Goal: Task Accomplishment & Management: Manage account settings

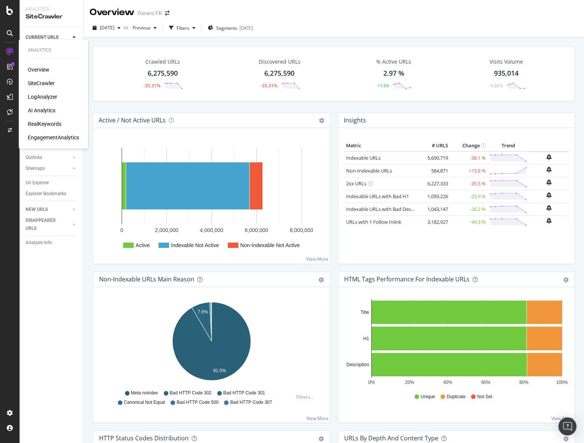
click at [50, 96] on div "LogAnalyzer" at bounding box center [42, 97] width 29 height 8
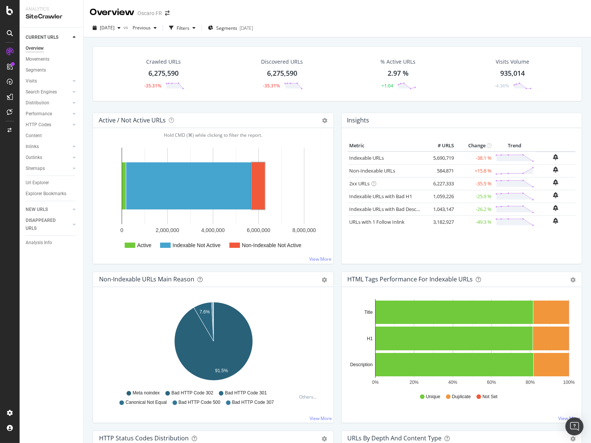
click at [370, 183] on icon at bounding box center [374, 183] width 5 height 5
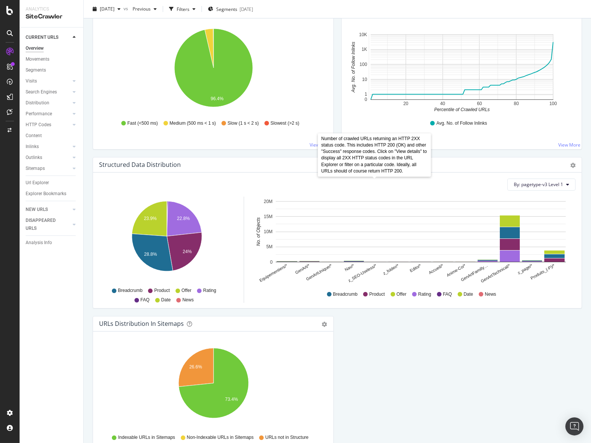
scroll to position [649, 0]
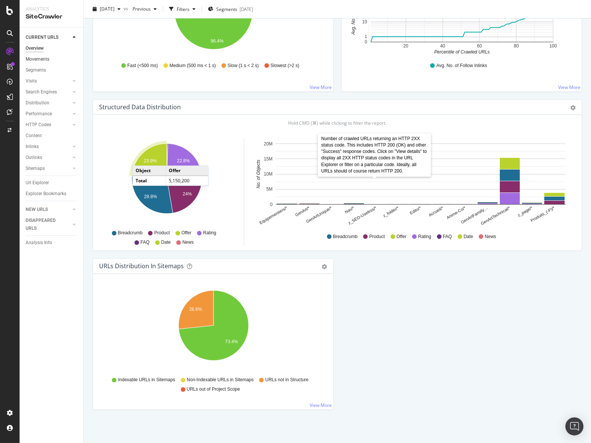
click at [49, 62] on link "Movements" at bounding box center [52, 59] width 52 height 8
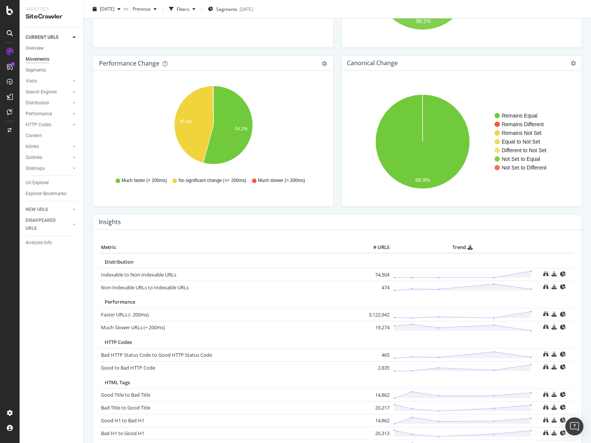
scroll to position [129, 0]
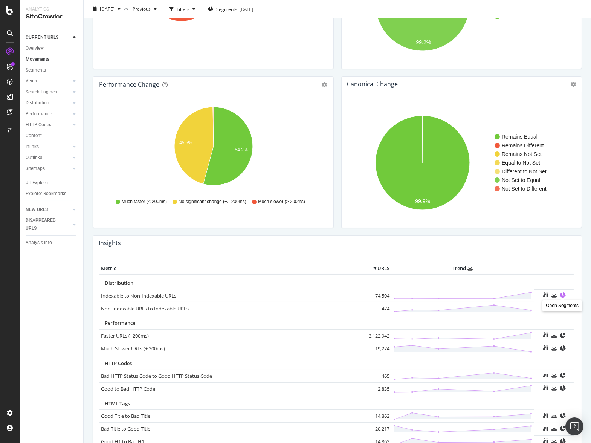
click at [370, 295] on icon at bounding box center [562, 294] width 5 height 5
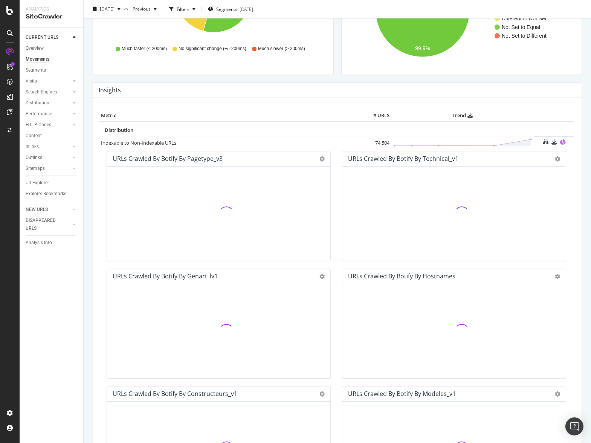
scroll to position [217, 0]
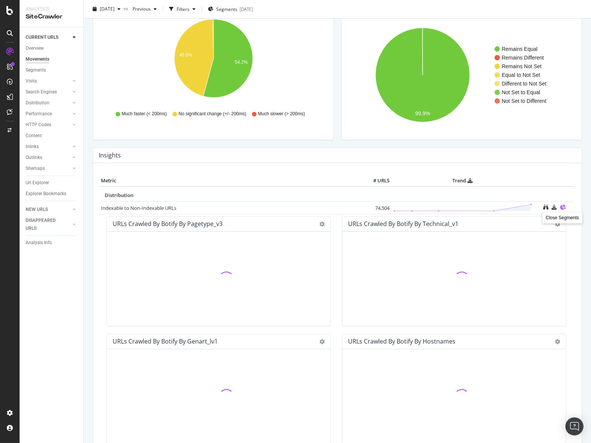
click at [370, 205] on icon at bounding box center [562, 207] width 5 height 5
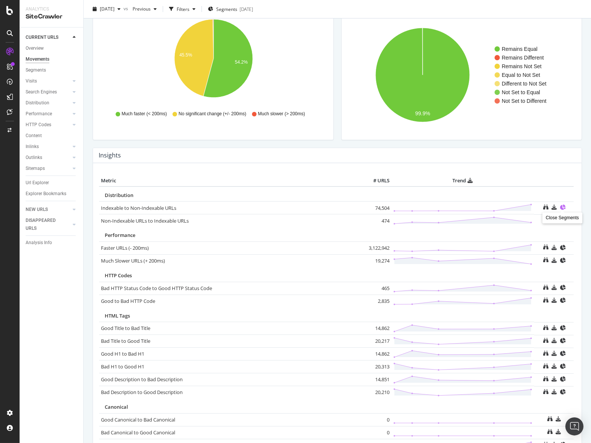
scroll to position [0, 0]
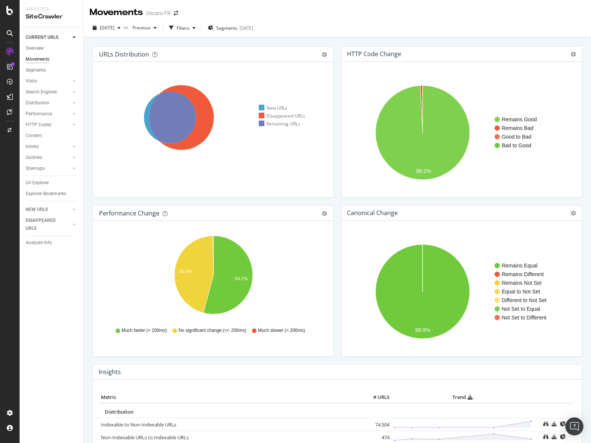
click at [82, 313] on div "CURRENT URLS Overview Movements Segments Visits Analysis Orphan URLs Search Eng…" at bounding box center [52, 236] width 64 height 416
click at [45, 71] on div "Segments" at bounding box center [36, 70] width 20 height 8
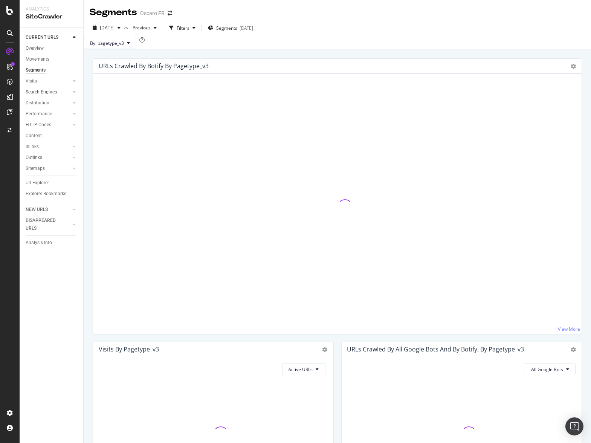
click at [66, 90] on div at bounding box center [67, 92] width 8 height 8
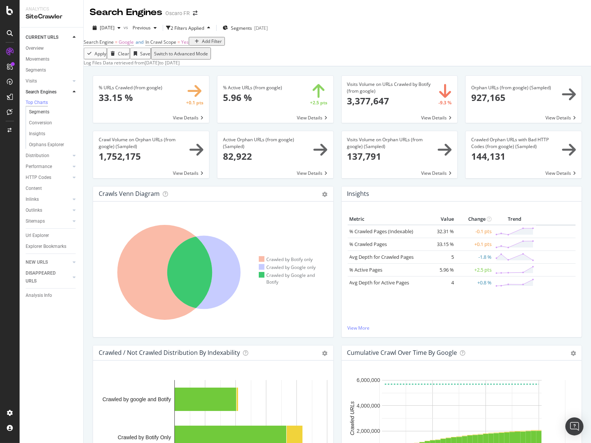
click at [54, 112] on link "Segments" at bounding box center [53, 112] width 49 height 8
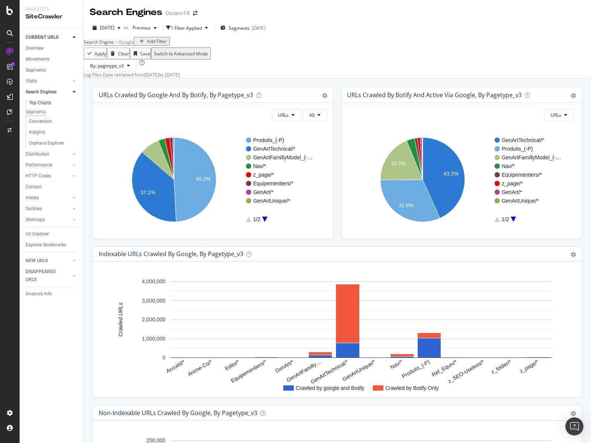
click at [54, 101] on link "Top Charts" at bounding box center [53, 103] width 49 height 8
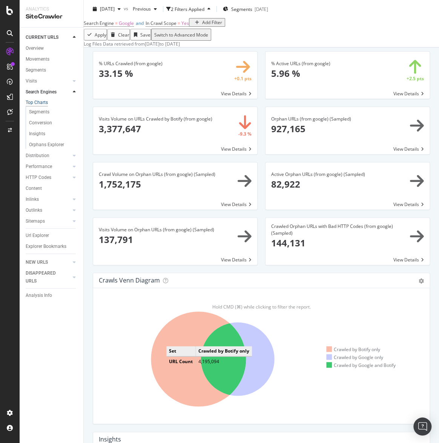
scroll to position [24, 0]
click at [236, 99] on span at bounding box center [175, 75] width 164 height 47
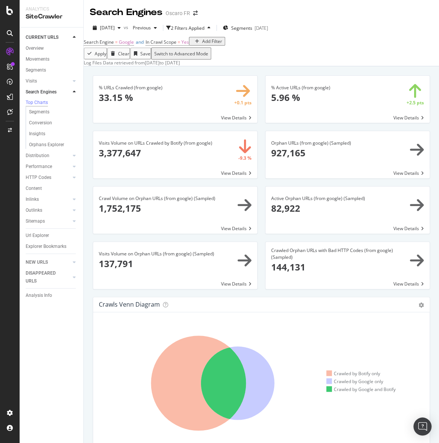
click at [228, 289] on span at bounding box center [175, 265] width 164 height 47
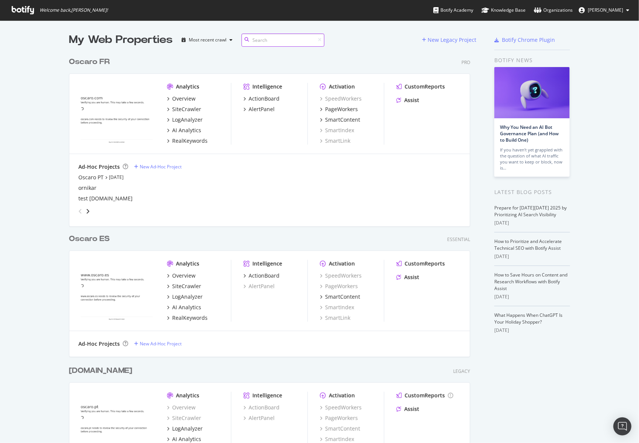
scroll to position [415, 407]
click at [190, 130] on div "AI Analytics" at bounding box center [186, 131] width 29 height 8
click at [350, 112] on div "PageWorkers" at bounding box center [341, 110] width 33 height 8
click at [350, 118] on div "SmartContent" at bounding box center [342, 120] width 35 height 8
click at [341, 142] on div "SmartLink" at bounding box center [335, 141] width 31 height 8
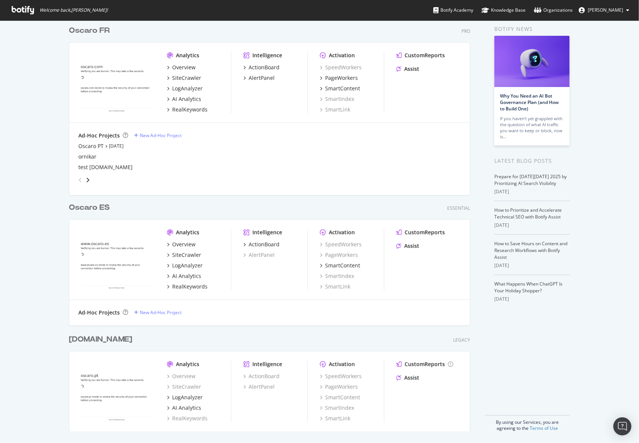
scroll to position [0, 0]
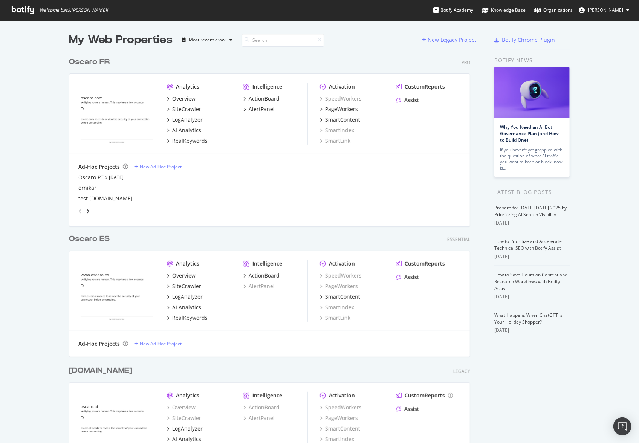
click at [96, 60] on div "Oscaro FR" at bounding box center [89, 62] width 41 height 11
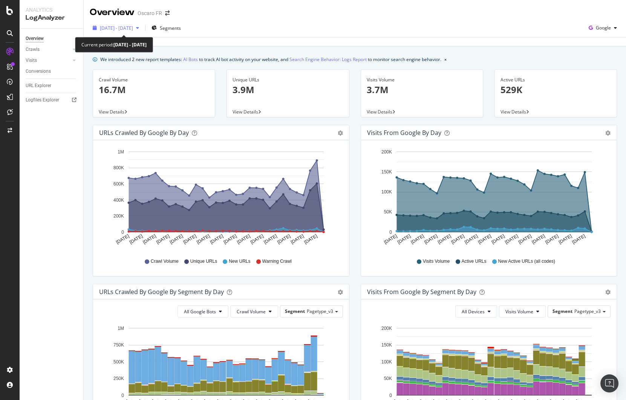
click at [133, 28] on span "2025 Sep. 8th - Oct. 7th" at bounding box center [116, 28] width 33 height 6
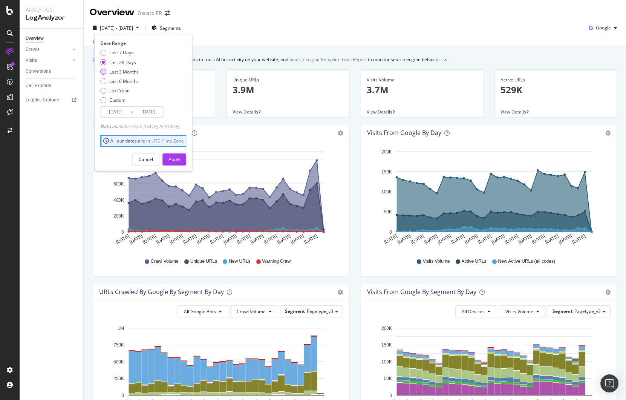
click at [127, 70] on div "Last 3 Months" at bounding box center [123, 72] width 29 height 6
type input "2025/07/08"
click at [180, 156] on div "Apply" at bounding box center [174, 159] width 12 height 6
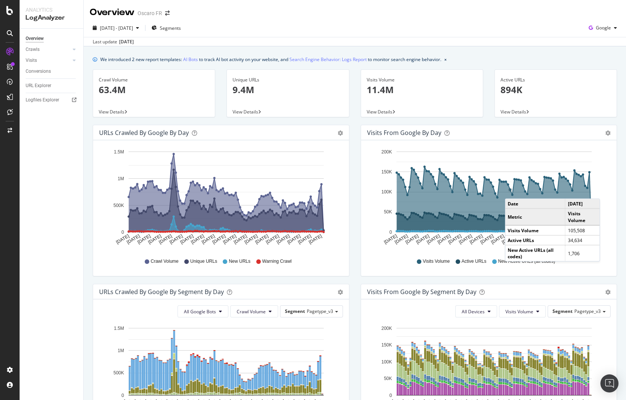
click at [354, 261] on div "URLs Crawled by Google by day Area Table Hold CMD (⌘) while clicking to filter …" at bounding box center [221, 204] width 268 height 159
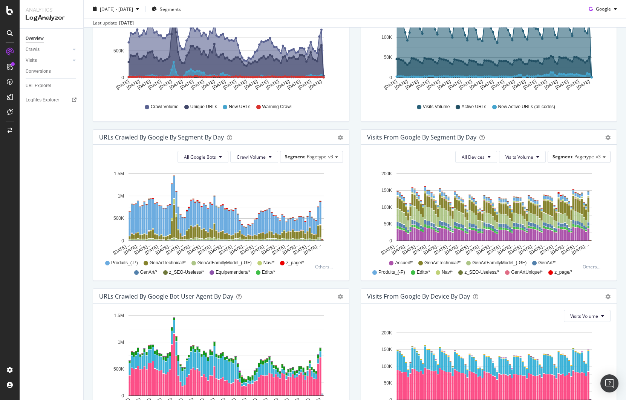
scroll to position [145, 0]
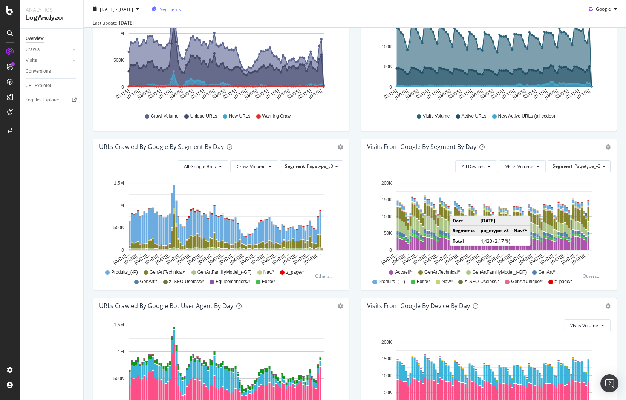
click at [181, 8] on span "Segments" at bounding box center [170, 9] width 21 height 6
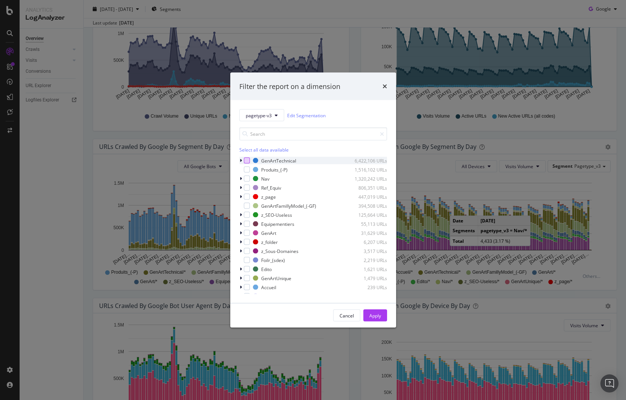
click at [247, 160] on div "modal" at bounding box center [247, 161] width 6 height 6
click at [378, 315] on div "Apply" at bounding box center [375, 315] width 12 height 6
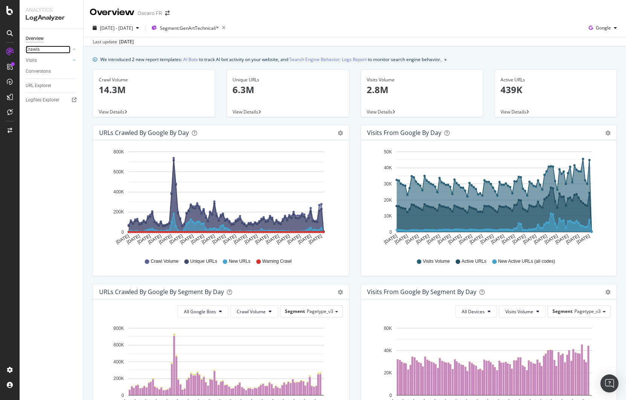
click at [47, 49] on link "Crawls" at bounding box center [48, 50] width 45 height 8
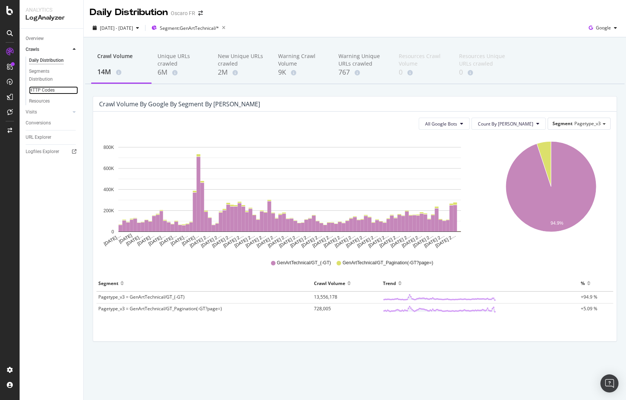
click at [73, 86] on link "HTTP Codes" at bounding box center [53, 90] width 49 height 8
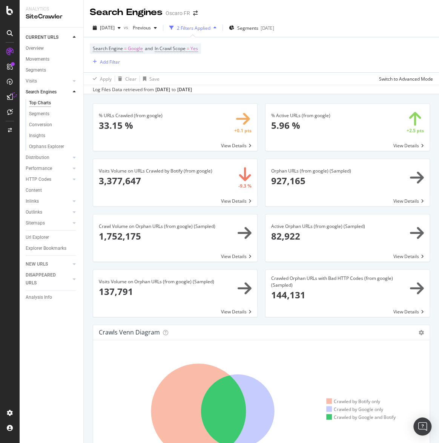
click at [292, 58] on div "Search Engine = Google and In Crawl Scope = Yes Add Filter" at bounding box center [261, 54] width 343 height 35
click at [107, 28] on span "2025 Oct. 6th" at bounding box center [107, 27] width 15 height 6
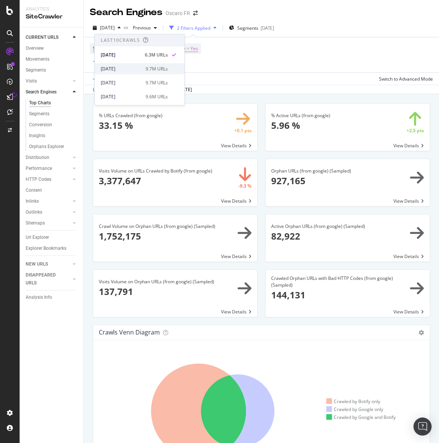
click at [135, 67] on div "2025 Aug. 8th" at bounding box center [121, 69] width 40 height 7
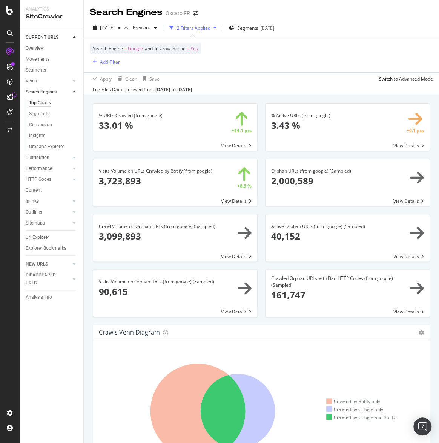
click at [235, 146] on span at bounding box center [175, 127] width 164 height 47
click at [85, 142] on div "% URLs Crawled (from google) 33.01 % +14.1 pts View Details % Active URLs (from…" at bounding box center [261, 315] width 355 height 443
click at [233, 312] on span at bounding box center [175, 293] width 164 height 47
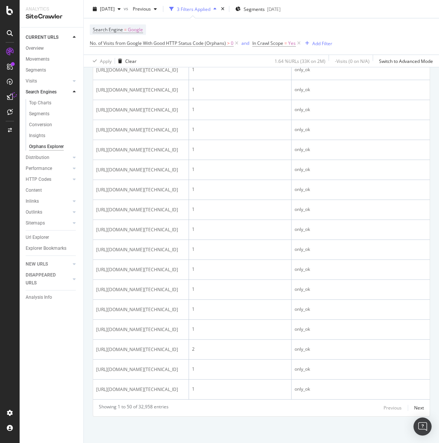
scroll to position [1461, 0]
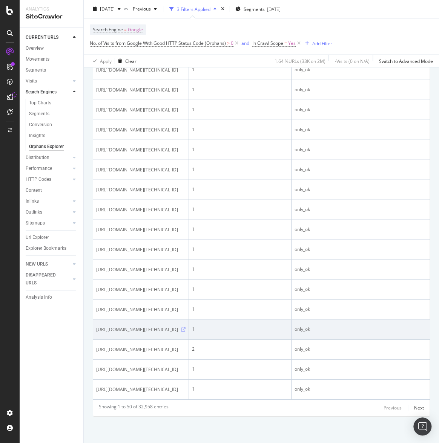
click at [185, 327] on icon at bounding box center [183, 329] width 5 height 5
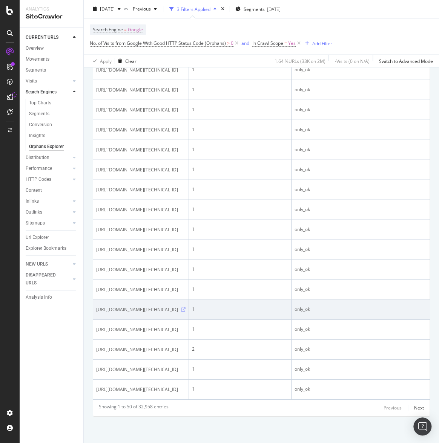
click at [185, 307] on icon at bounding box center [183, 309] width 5 height 5
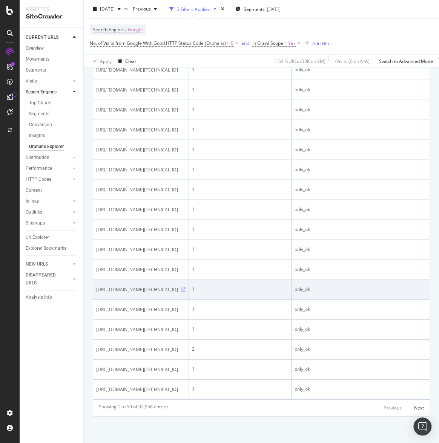
click at [185, 287] on icon at bounding box center [183, 289] width 5 height 5
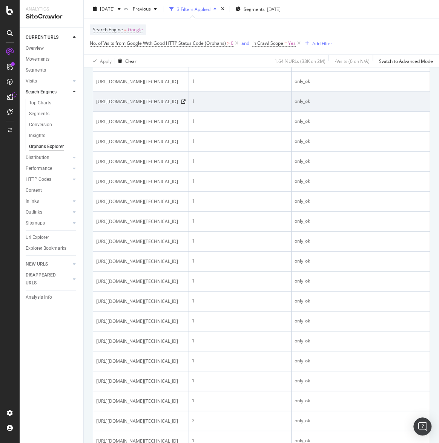
scroll to position [781, 0]
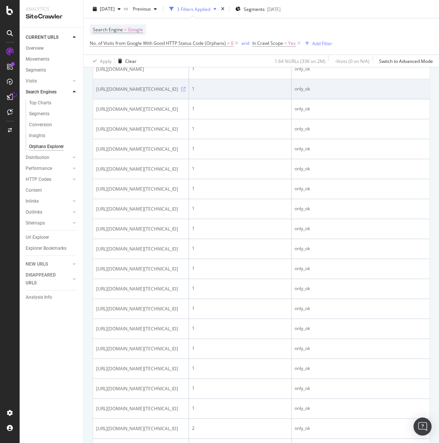
click at [185, 92] on icon at bounding box center [183, 89] width 5 height 5
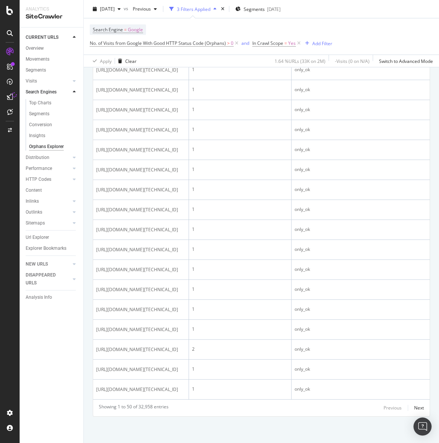
scroll to position [1461, 0]
click at [414, 409] on div "Next" at bounding box center [419, 408] width 10 height 6
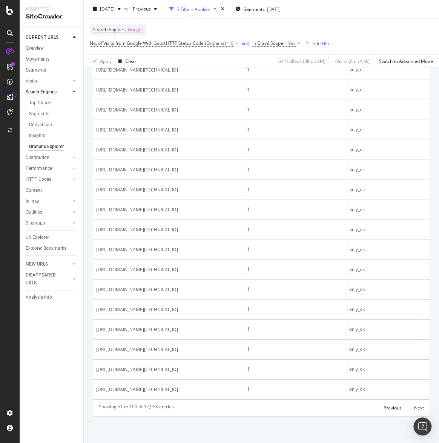
scroll to position [1760, 0]
click at [421, 409] on div "Next" at bounding box center [419, 408] width 10 height 6
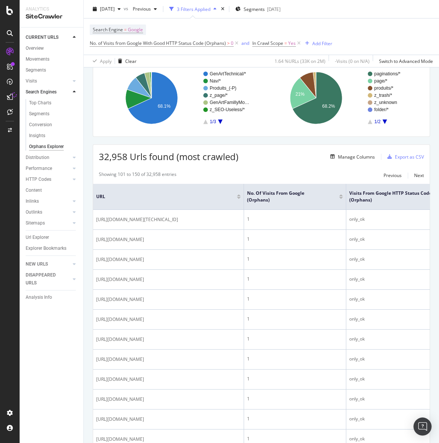
scroll to position [0, 0]
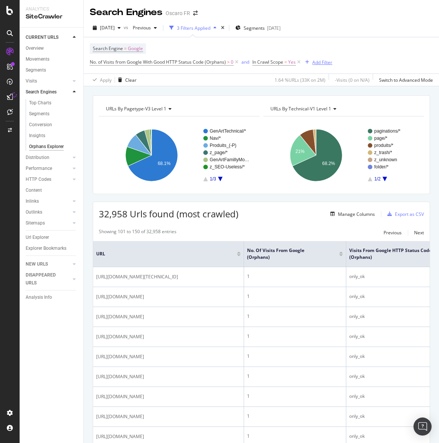
click at [321, 61] on div "Add Filter" at bounding box center [322, 62] width 20 height 6
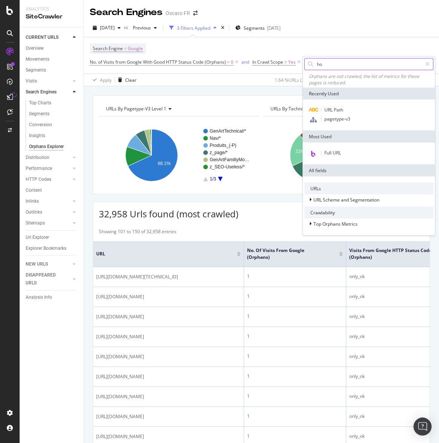
type input "hos"
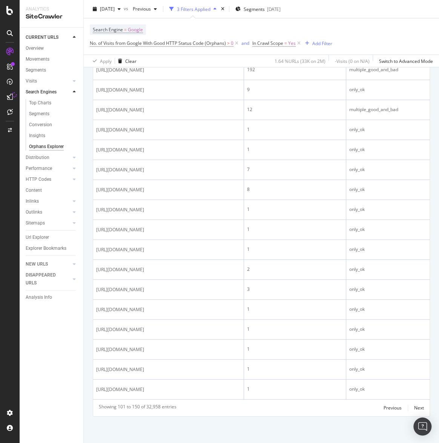
scroll to position [1233, 0]
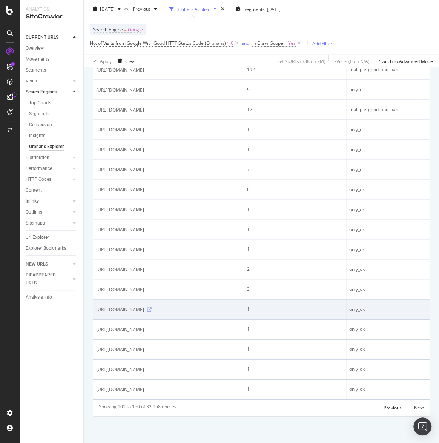
click at [151, 307] on icon at bounding box center [149, 309] width 5 height 5
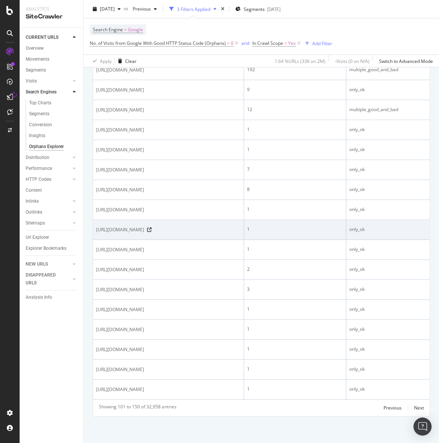
scroll to position [1130, 0]
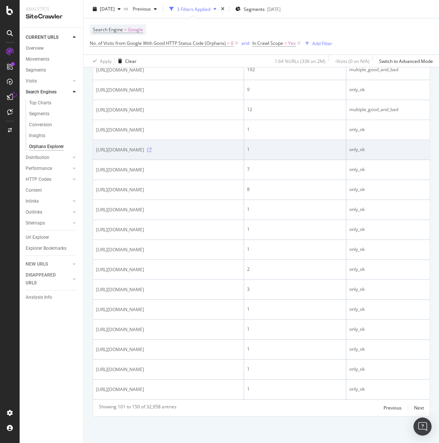
click at [151, 152] on icon at bounding box center [149, 150] width 5 height 5
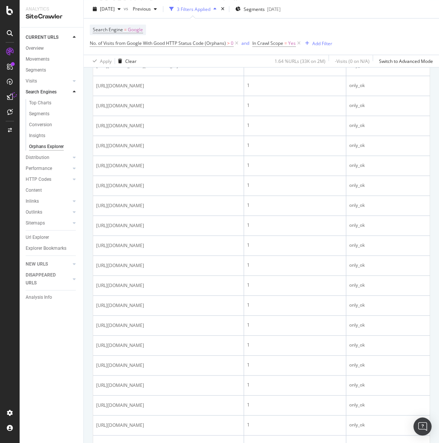
scroll to position [0, 0]
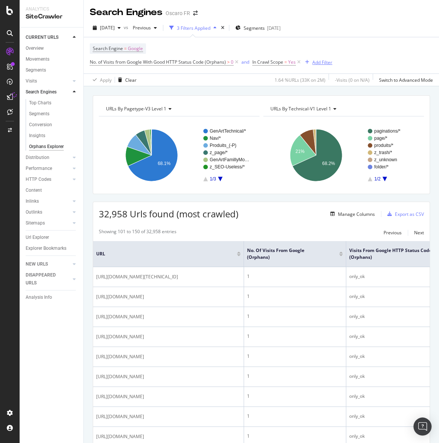
click at [317, 64] on div "Add Filter" at bounding box center [322, 62] width 20 height 6
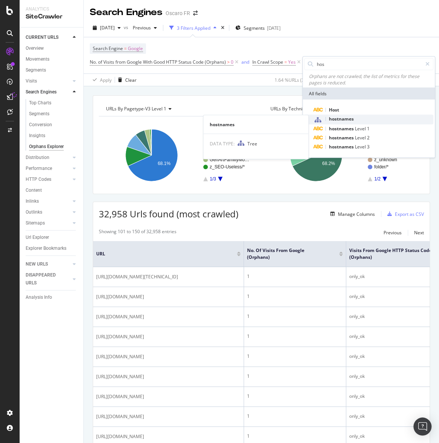
click at [337, 116] on span "hostnames" at bounding box center [341, 119] width 25 height 6
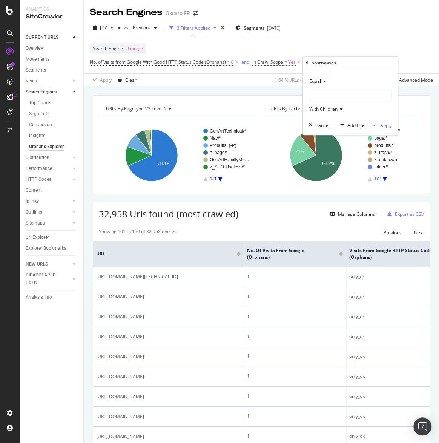
click at [329, 94] on div at bounding box center [350, 95] width 82 height 12
click at [313, 118] on icon at bounding box center [314, 119] width 3 height 2
click at [333, 93] on div "z_others" at bounding box center [350, 95] width 82 height 12
click at [313, 109] on icon at bounding box center [314, 110] width 3 height 5
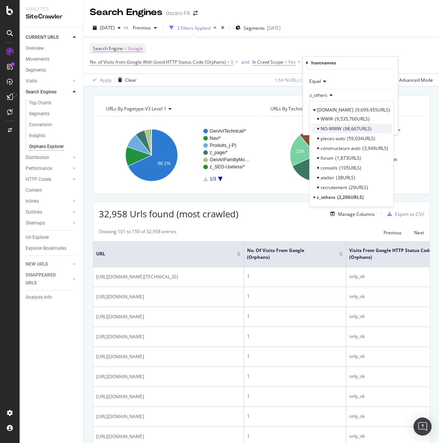
click at [367, 129] on span "98,667 URLS" at bounding box center [357, 128] width 28 height 6
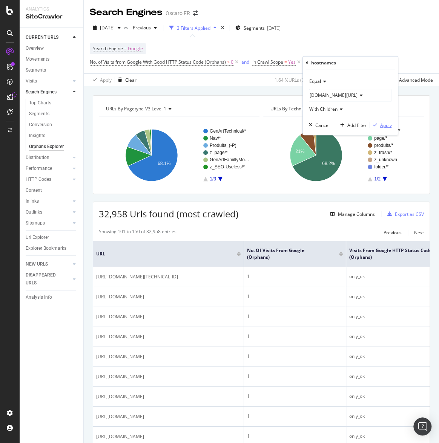
click at [376, 127] on div "Apply" at bounding box center [381, 125] width 22 height 7
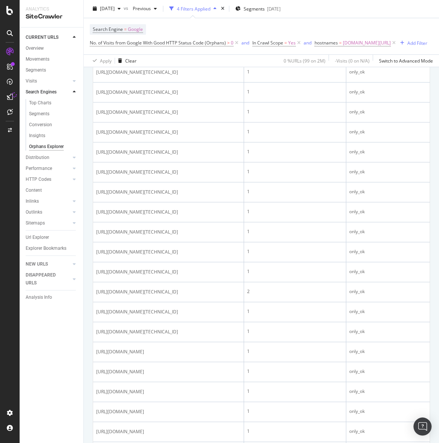
scroll to position [411, 0]
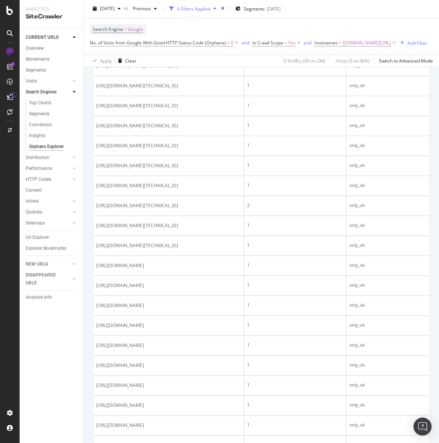
click at [185, 8] on icon at bounding box center [183, 6] width 5 height 5
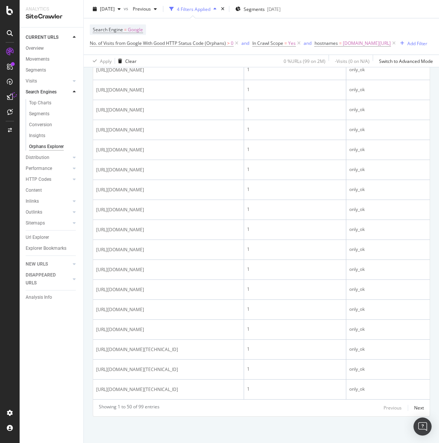
scroll to position [1770, 0]
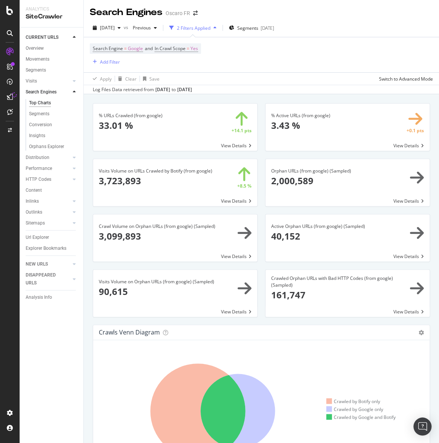
click at [55, 327] on div "CURRENT URLS Overview Movements Segments Visits Analysis Orphan URLs Search Eng…" at bounding box center [52, 236] width 64 height 416
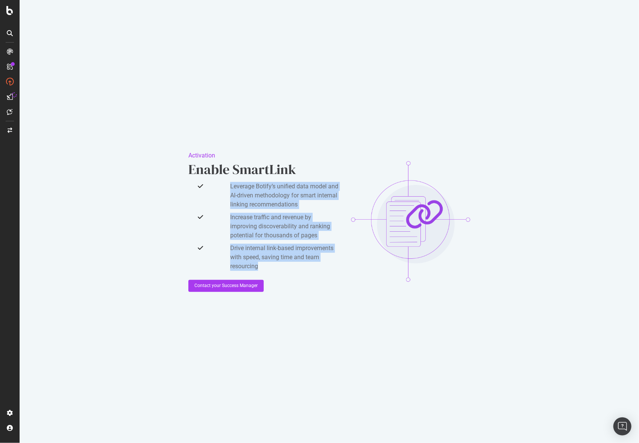
drag, startPoint x: 228, startPoint y: 186, endPoint x: 309, endPoint y: 267, distance: 114.8
click at [309, 266] on div "Leverage Botify’s unified data model and AI-driven methodology for smart intern…" at bounding box center [263, 226] width 151 height 89
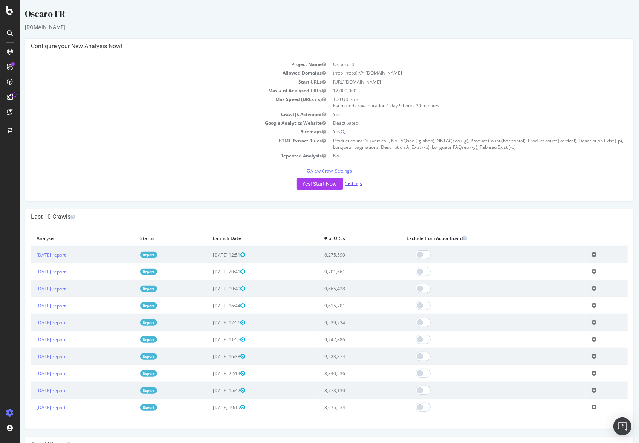
click at [354, 181] on link "Settings" at bounding box center [353, 183] width 17 height 6
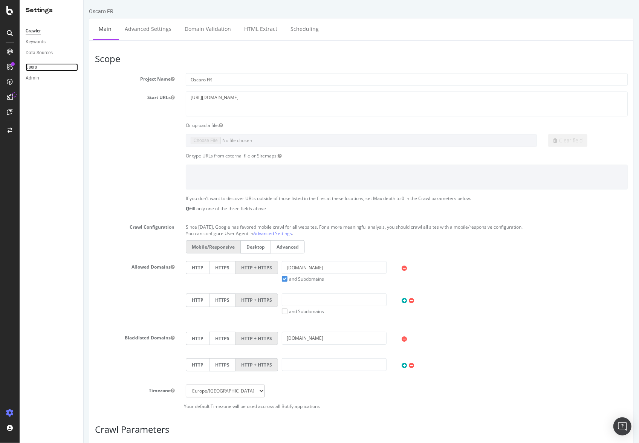
click at [42, 67] on link "Users" at bounding box center [52, 67] width 52 height 8
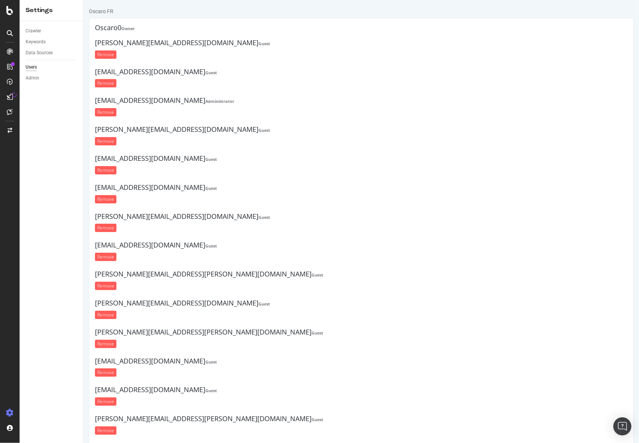
click at [257, 161] on h4 "reihana.jouhdi@oscaro.com Guest" at bounding box center [361, 159] width 533 height 8
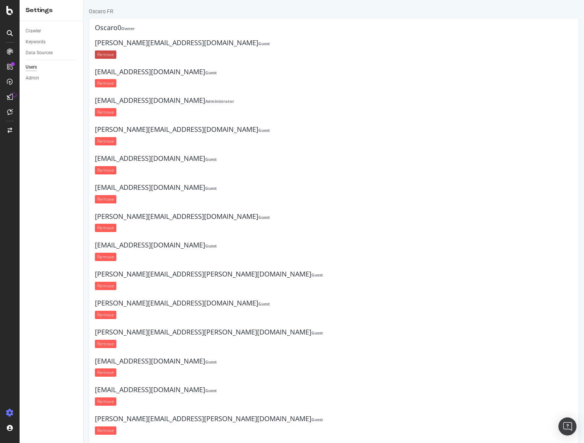
click at [111, 54] on input "Remove" at bounding box center [105, 54] width 21 height 8
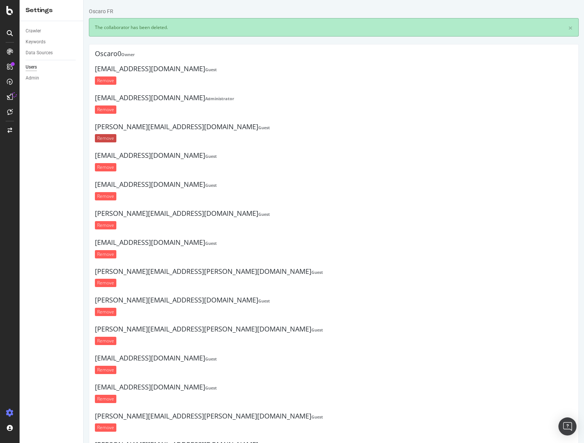
click at [106, 139] on input "Remove" at bounding box center [105, 138] width 21 height 8
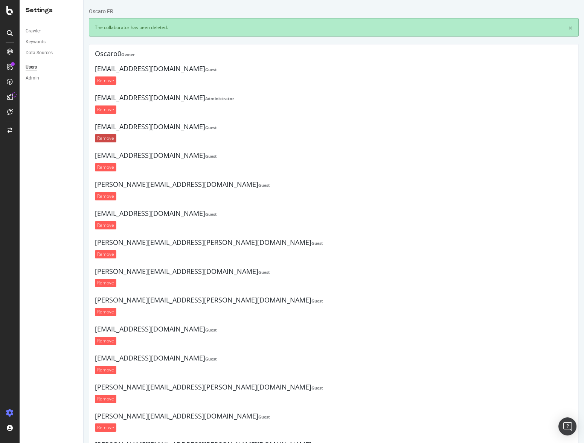
click at [108, 138] on input "Remove" at bounding box center [105, 138] width 21 height 8
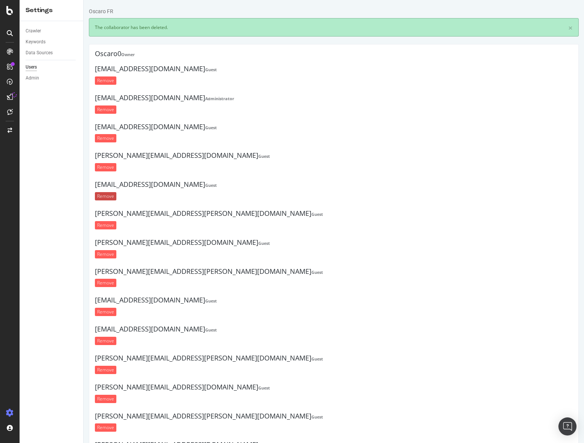
click at [106, 192] on input "Remove" at bounding box center [105, 196] width 21 height 8
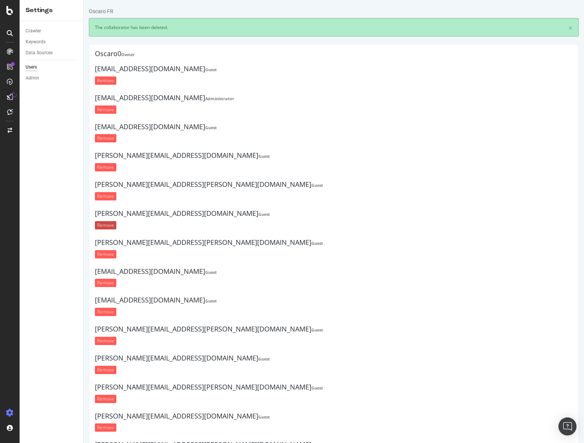
click at [106, 224] on input "Remove" at bounding box center [105, 225] width 21 height 8
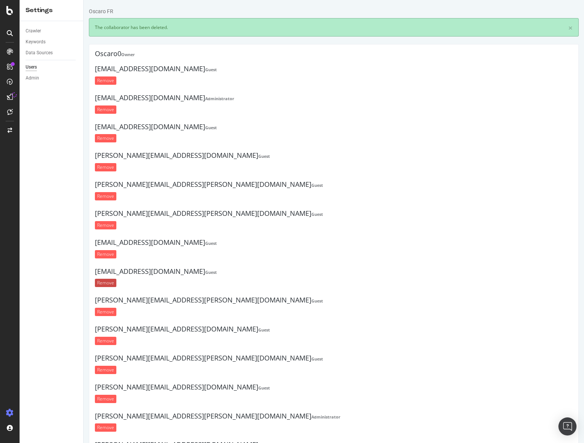
click at [105, 282] on input "Remove" at bounding box center [105, 283] width 21 height 8
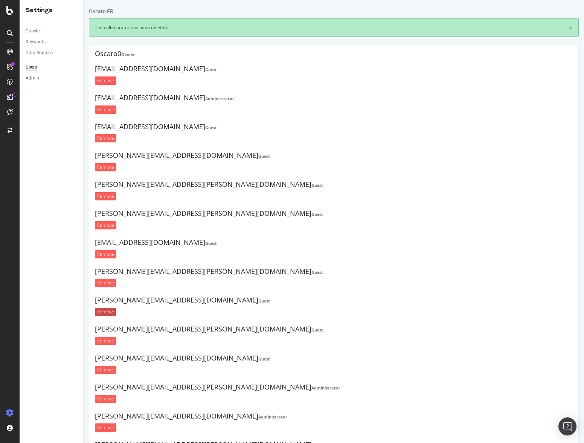
click at [103, 310] on input "Remove" at bounding box center [105, 312] width 21 height 8
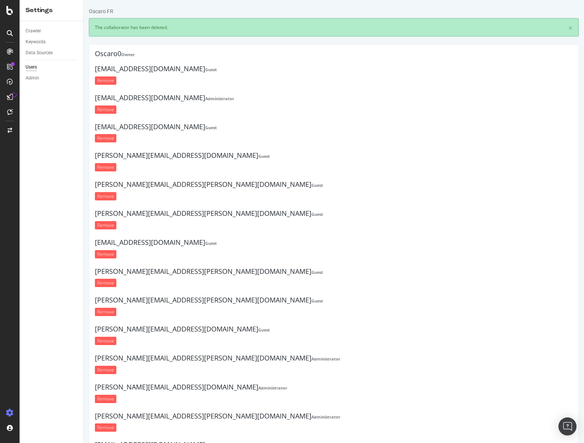
click at [104, 309] on input "Remove" at bounding box center [105, 312] width 21 height 8
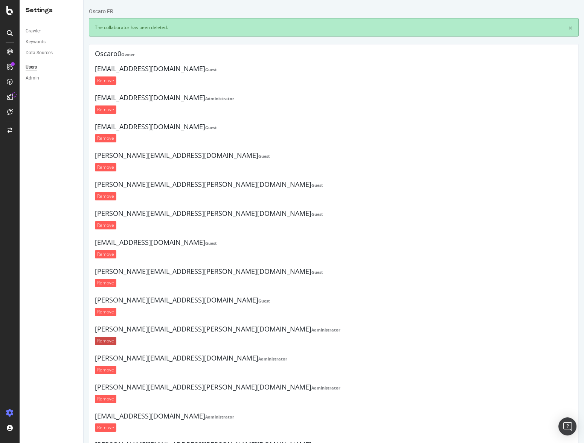
click at [99, 340] on input "Remove" at bounding box center [105, 341] width 21 height 8
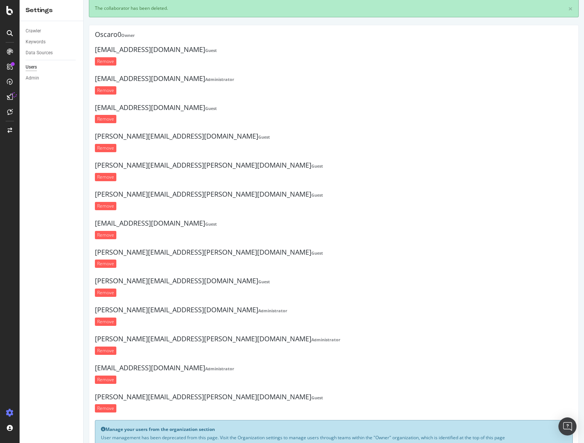
scroll to position [51, 0]
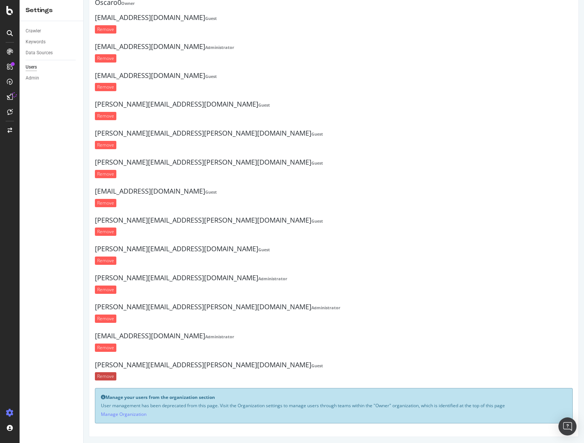
click at [101, 377] on input "Remove" at bounding box center [105, 376] width 21 height 8
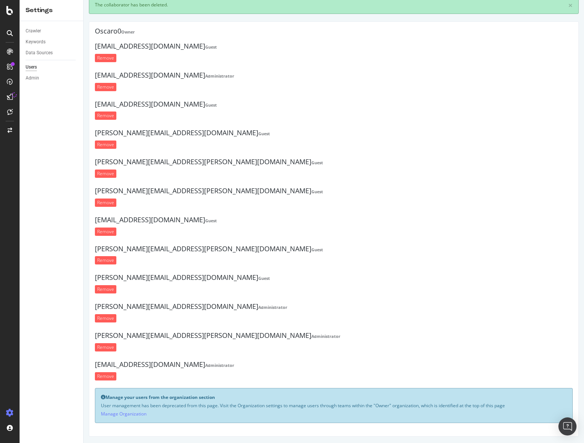
scroll to position [0, 0]
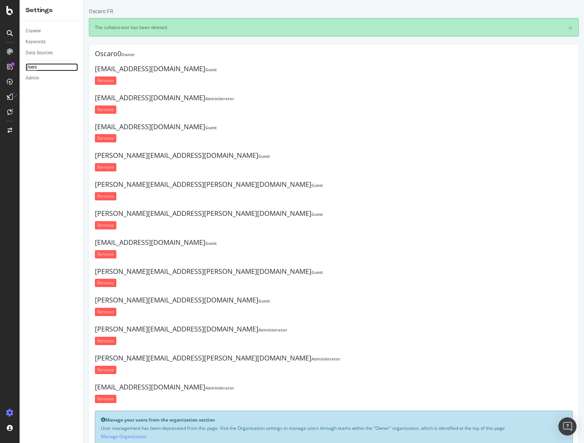
click at [37, 65] on link "Users" at bounding box center [52, 67] width 52 height 8
click at [32, 74] on div "Admin" at bounding box center [33, 78] width 14 height 8
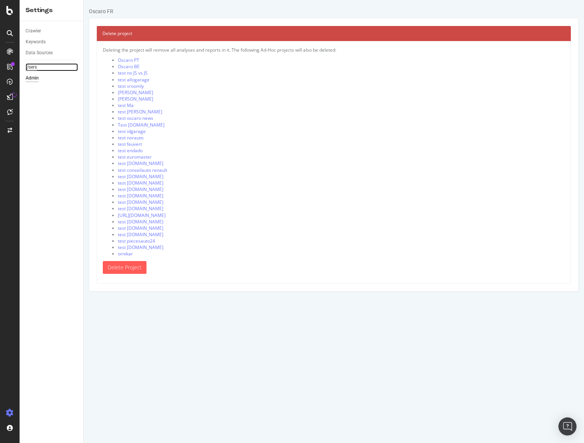
click at [34, 67] on div "Users" at bounding box center [31, 67] width 11 height 8
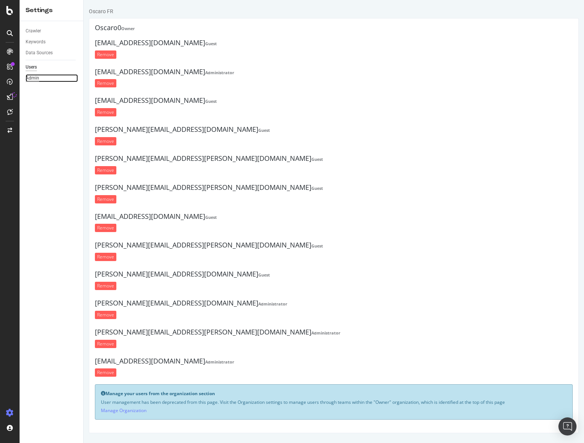
click at [36, 77] on div "Admin" at bounding box center [33, 78] width 14 height 8
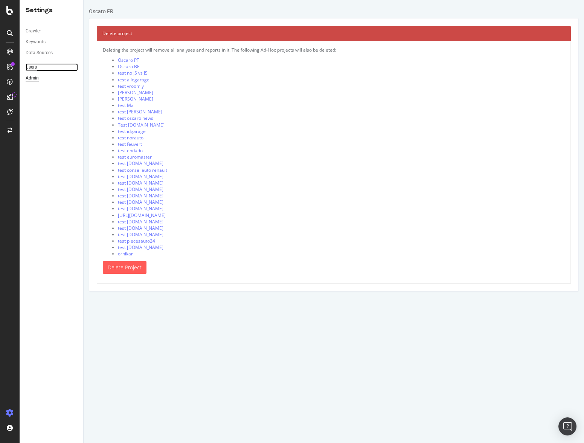
click at [31, 67] on div "Users" at bounding box center [31, 67] width 11 height 8
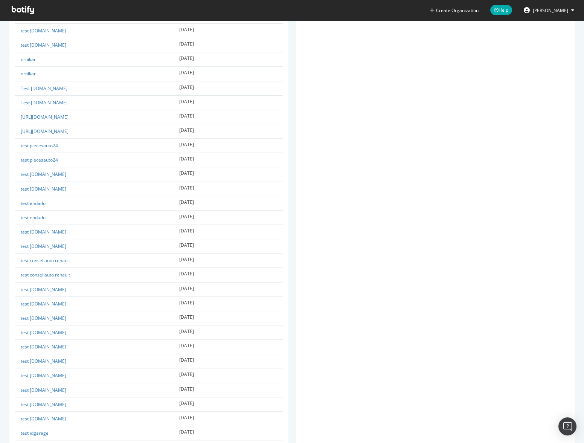
scroll to position [827, 0]
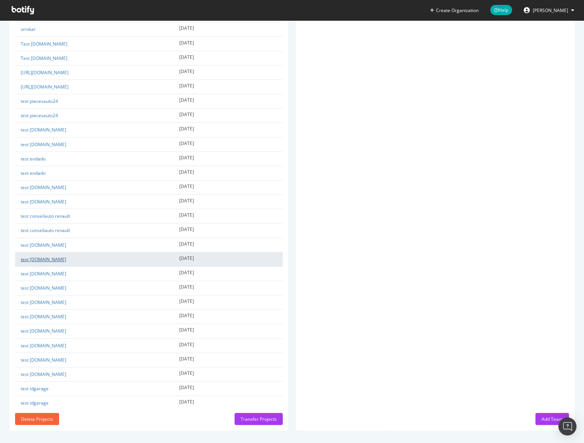
click at [44, 256] on link "test [DOMAIN_NAME]" at bounding box center [44, 259] width 46 height 6
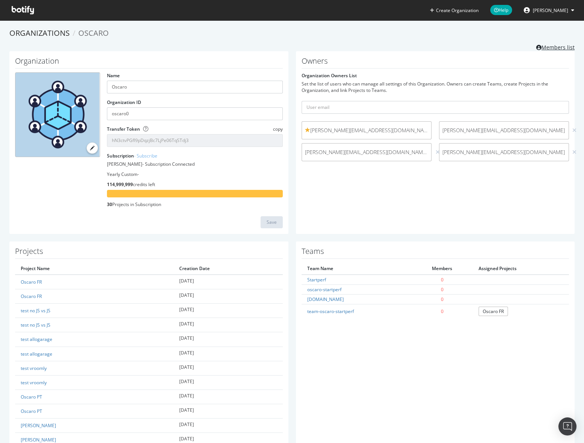
click at [554, 46] on link "Members list" at bounding box center [556, 46] width 38 height 9
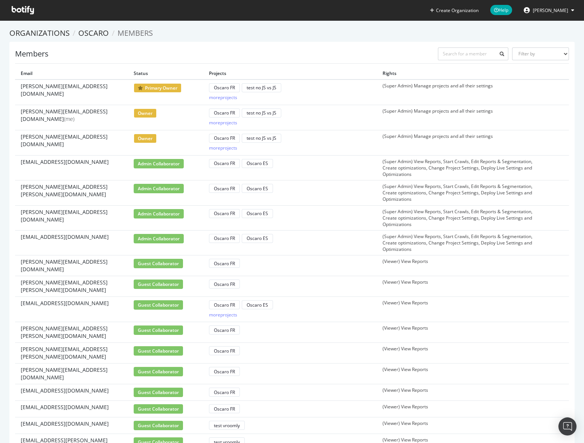
click at [410, 101] on td "(Super Admin) Manage projects and all their settings" at bounding box center [464, 93] width 174 height 26
click at [563, 11] on span "[PERSON_NAME]" at bounding box center [550, 10] width 35 height 6
click at [433, 34] on ol "Organizations Oscaro Members" at bounding box center [292, 33] width 566 height 11
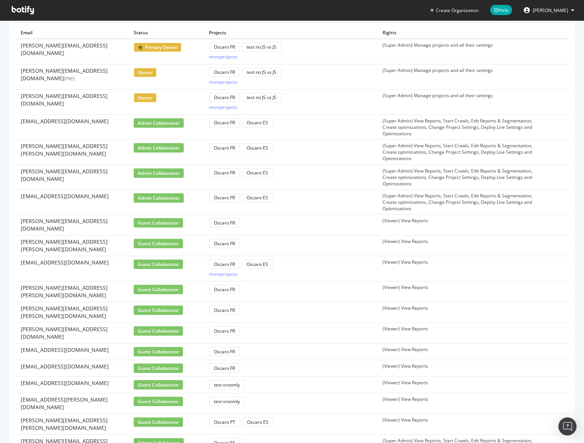
scroll to position [72, 0]
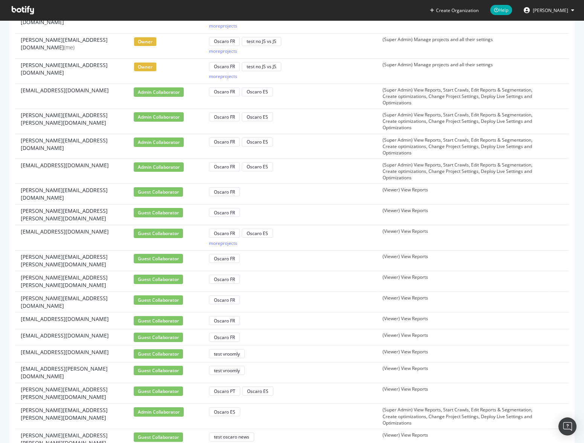
click at [158, 295] on span "guest collaborator" at bounding box center [158, 299] width 49 height 9
click at [229, 351] on div "test vroomly" at bounding box center [227, 354] width 26 height 6
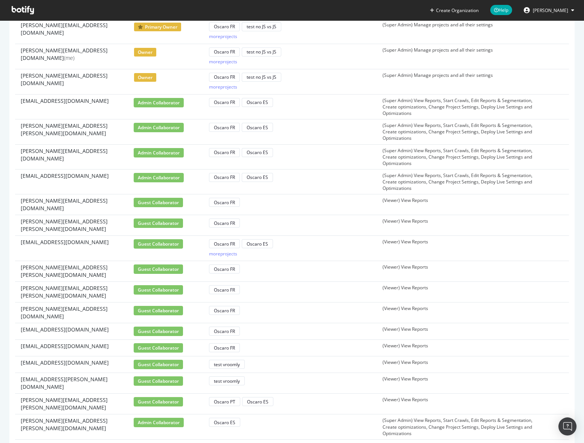
scroll to position [72, 0]
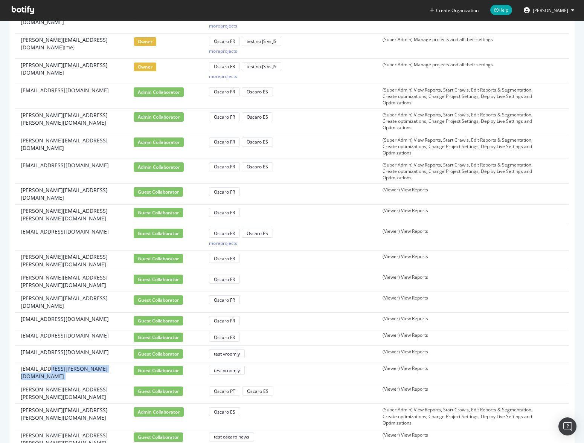
drag, startPoint x: 48, startPoint y: 346, endPoint x: 132, endPoint y: 351, distance: 83.8
click at [132, 362] on tr "[PERSON_NAME][EMAIL_ADDRESS][DOMAIN_NAME] guest collaborator test vroomly (View…" at bounding box center [292, 372] width 554 height 21
click at [288, 433] on section "Organizations Oscaro Members Members Filter by Primary Owner Owner Member Admin…" at bounding box center [292, 213] width 584 height 529
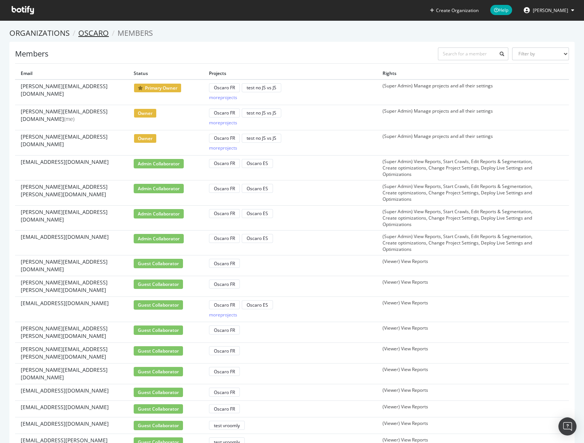
click at [84, 35] on link "Oscaro" at bounding box center [93, 33] width 31 height 10
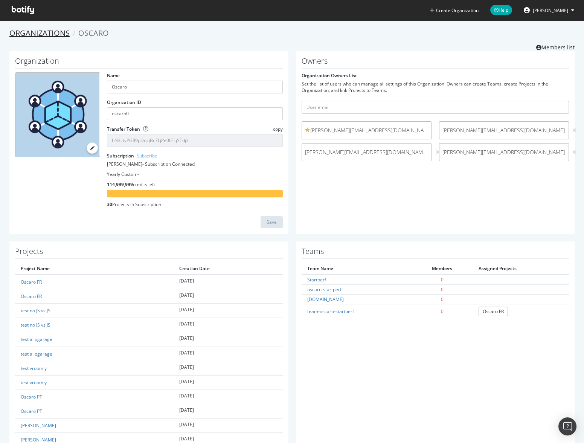
click at [53, 28] on link "Organizations" at bounding box center [39, 33] width 60 height 10
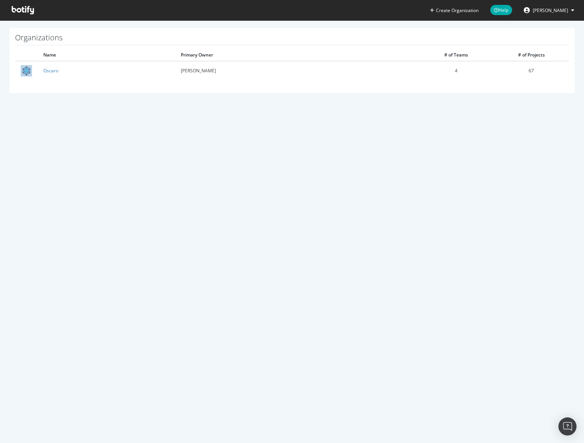
click at [17, 9] on icon at bounding box center [23, 10] width 22 height 8
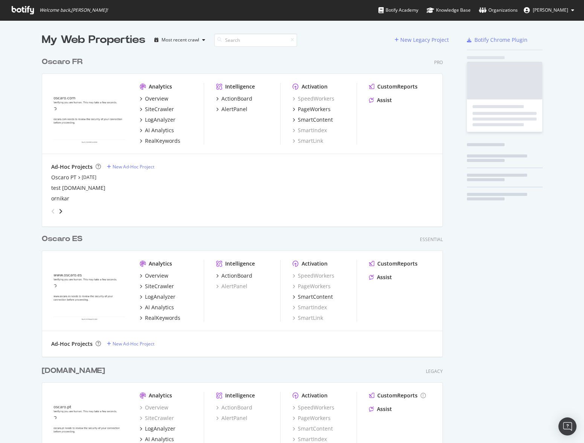
scroll to position [443, 584]
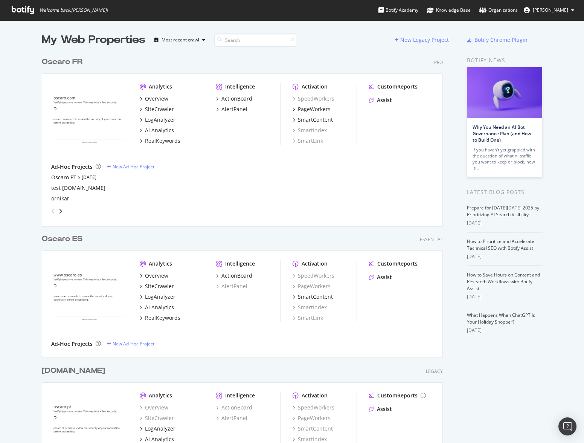
click at [59, 60] on div "Oscaro FR" at bounding box center [62, 62] width 41 height 11
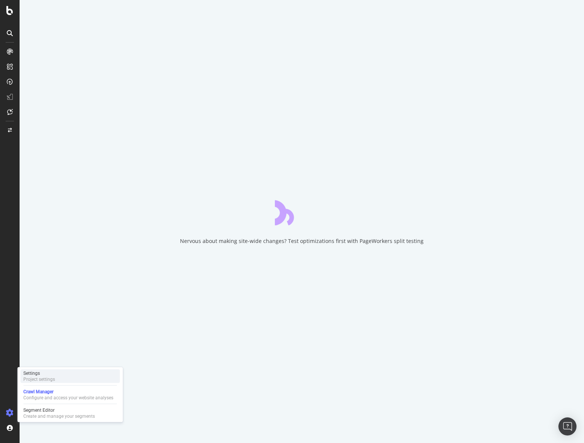
click at [34, 377] on div "Project settings" at bounding box center [39, 379] width 32 height 6
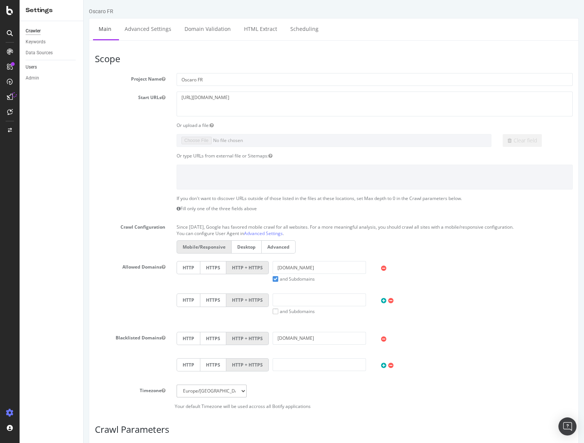
click at [37, 64] on link "Users" at bounding box center [52, 67] width 52 height 8
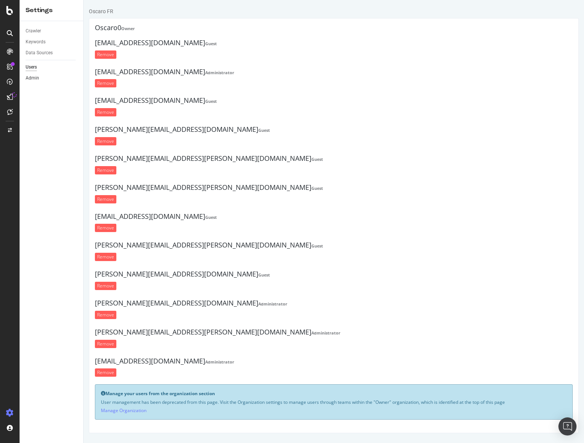
click at [49, 76] on link "Admin" at bounding box center [52, 78] width 52 height 8
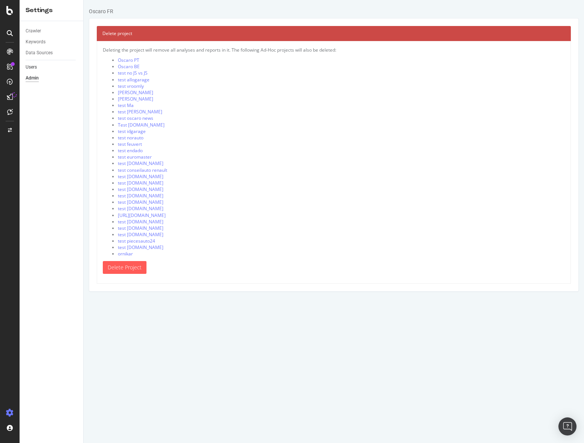
click at [46, 68] on link "Users" at bounding box center [52, 67] width 52 height 8
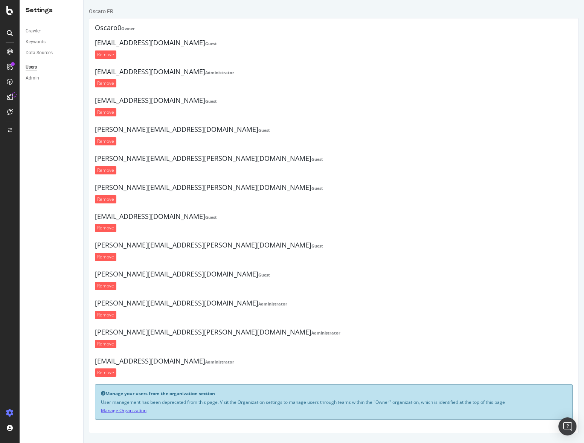
click at [108, 411] on link "Manage Organization" at bounding box center [124, 410] width 46 height 6
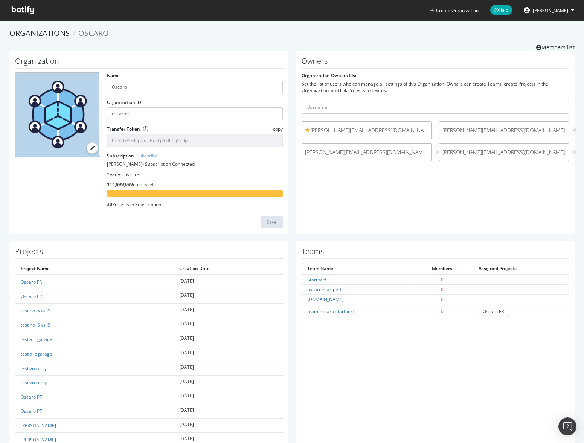
click at [557, 44] on link "Members list" at bounding box center [556, 46] width 38 height 9
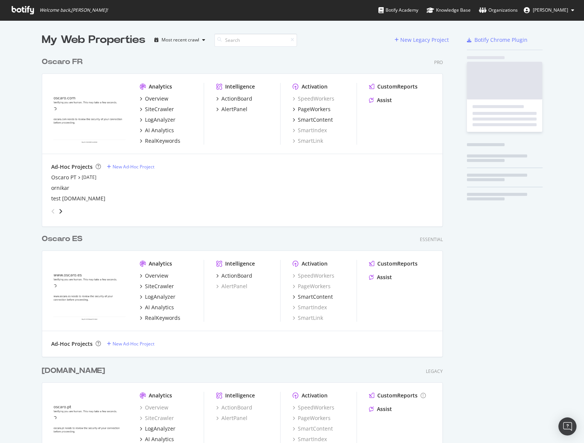
scroll to position [415, 407]
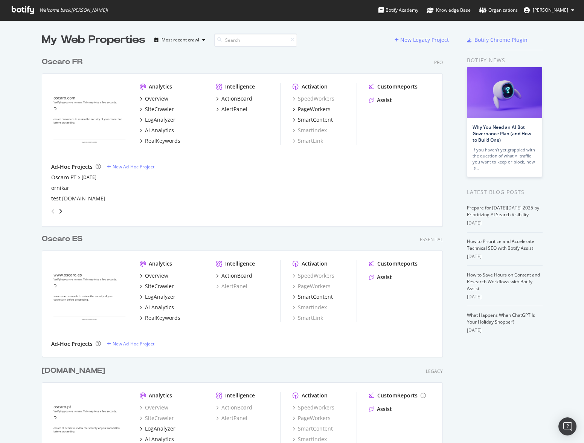
click at [346, 148] on div "Analytics Overview SiteCrawler LogAnalyzer AI Analytics RealKeywords Intelligen…" at bounding box center [242, 114] width 401 height 80
click at [323, 117] on div "SmartContent" at bounding box center [315, 120] width 35 height 8
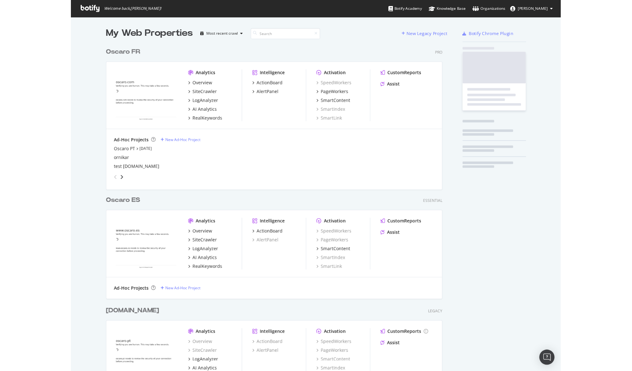
scroll to position [443, 584]
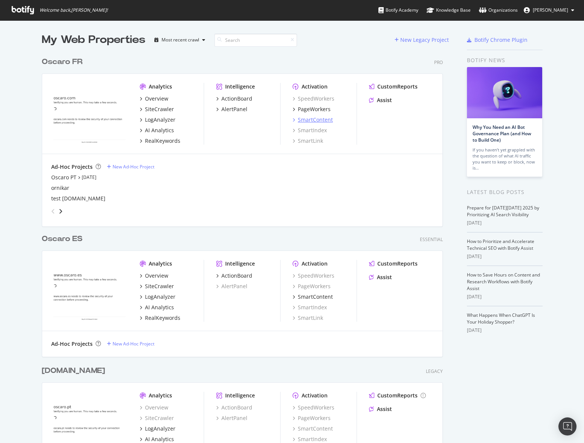
click at [327, 122] on div "SmartContent" at bounding box center [315, 120] width 35 height 8
click at [319, 140] on div "SmartLink" at bounding box center [308, 141] width 31 height 8
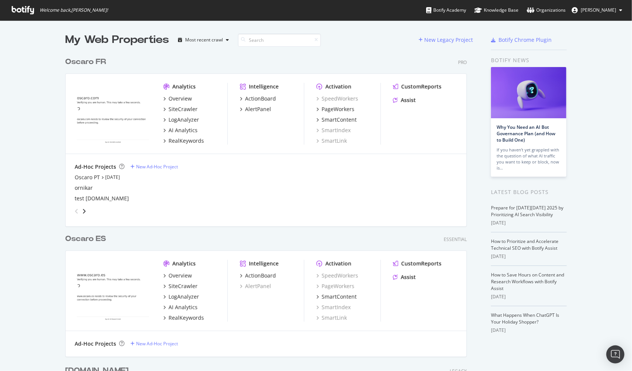
scroll to position [371, 632]
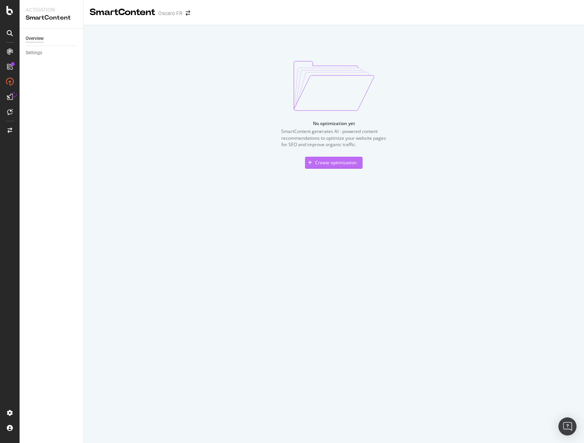
click at [341, 160] on div "Create optimization" at bounding box center [335, 162] width 41 height 6
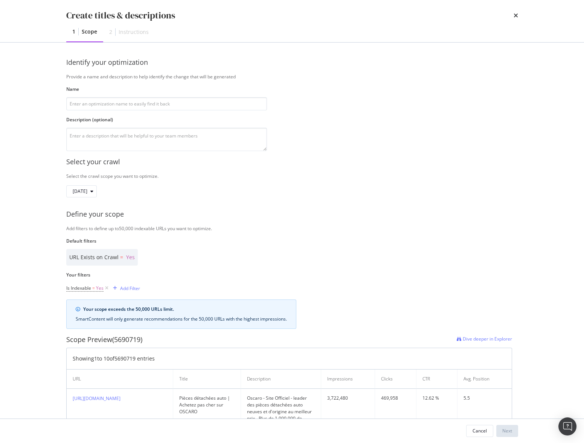
click at [321, 166] on div "Select your crawl" at bounding box center [292, 162] width 452 height 10
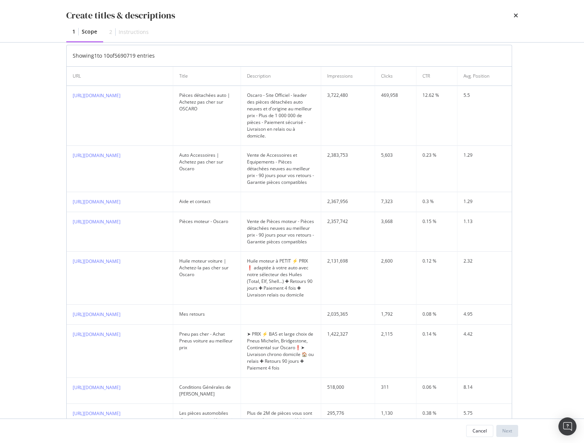
scroll to position [402, 0]
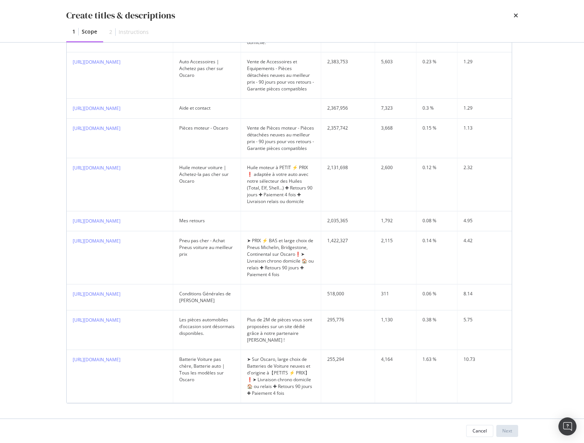
click at [38, 261] on div "Create titles & descriptions 1 Scope 2 Instructions Identify your optimization …" at bounding box center [292, 221] width 584 height 443
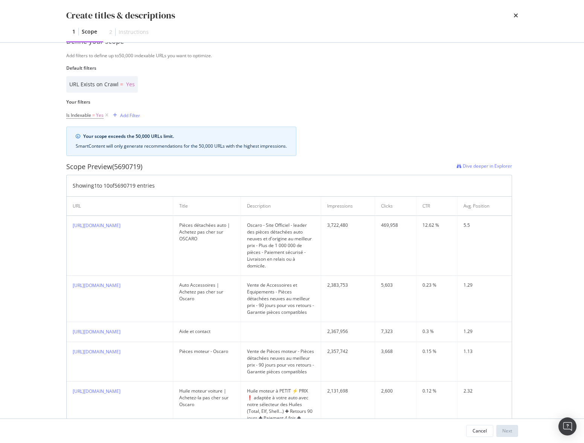
scroll to position [59, 0]
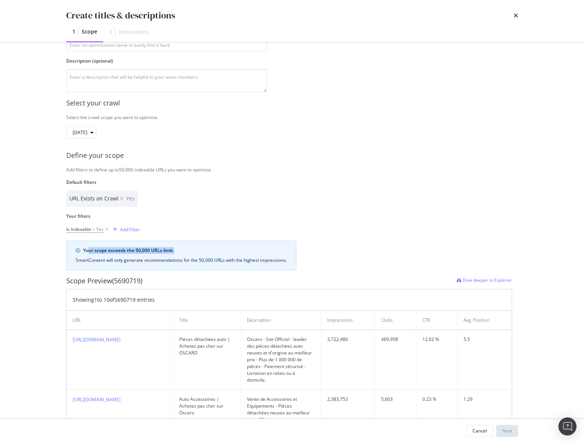
drag, startPoint x: 89, startPoint y: 251, endPoint x: 209, endPoint y: 253, distance: 120.2
click at [209, 252] on div "Your scope exceeds the 50,000 URLs limit." at bounding box center [185, 250] width 204 height 7
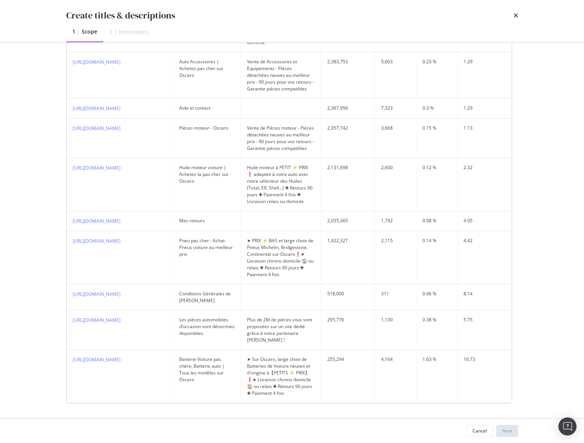
scroll to position [0, 0]
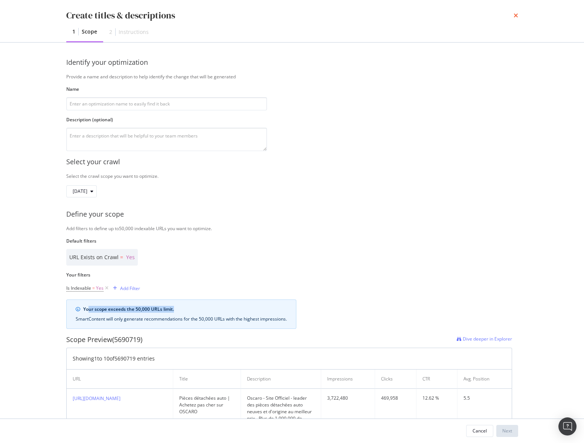
click at [514, 15] on icon "times" at bounding box center [516, 15] width 5 height 6
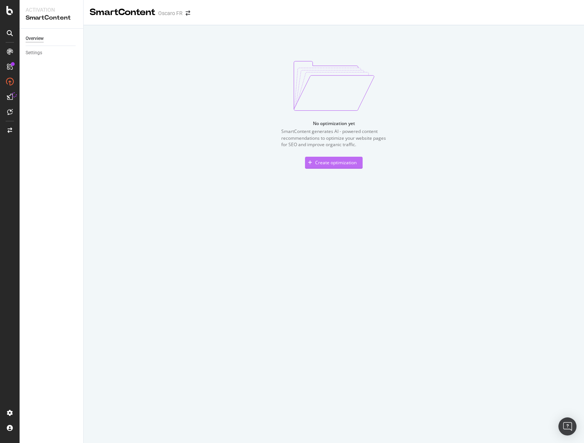
click at [352, 162] on div "Create optimization" at bounding box center [335, 162] width 41 height 6
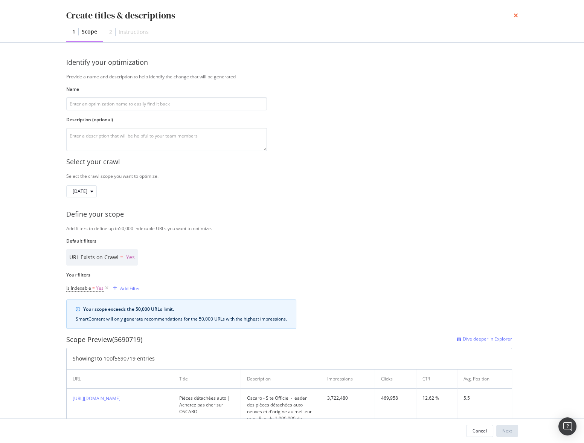
click at [514, 13] on icon "times" at bounding box center [516, 15] width 5 height 6
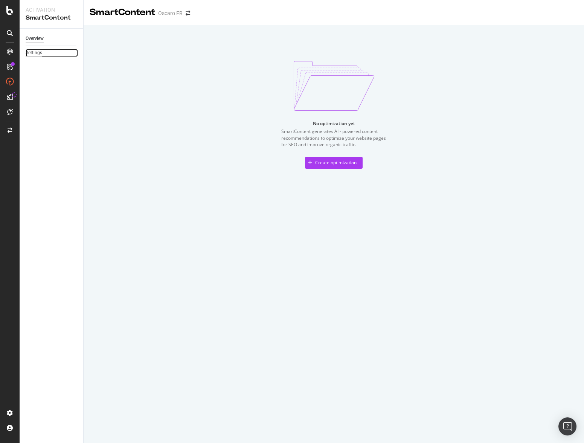
click at [31, 54] on div "Settings" at bounding box center [34, 53] width 17 height 8
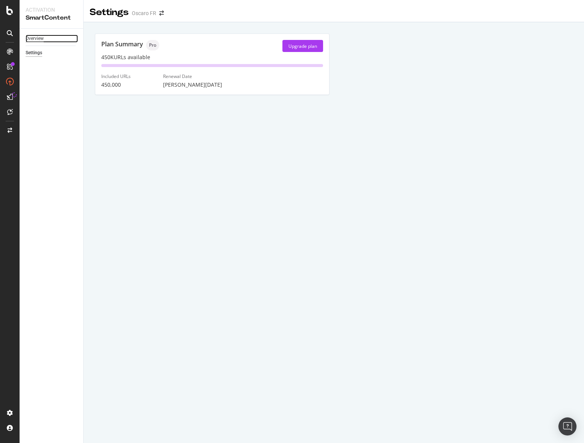
click at [34, 39] on div "Overview" at bounding box center [35, 39] width 18 height 8
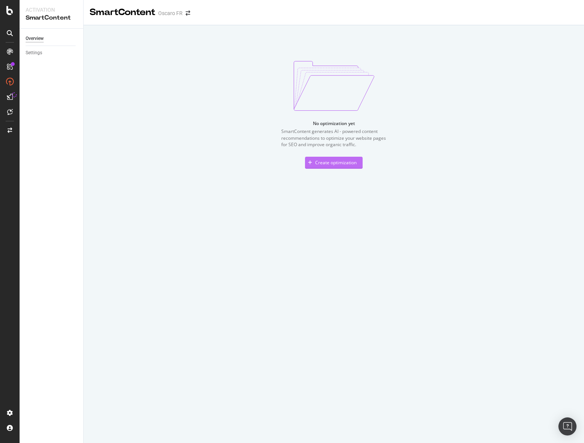
click at [318, 162] on div "Create optimization" at bounding box center [335, 162] width 41 height 6
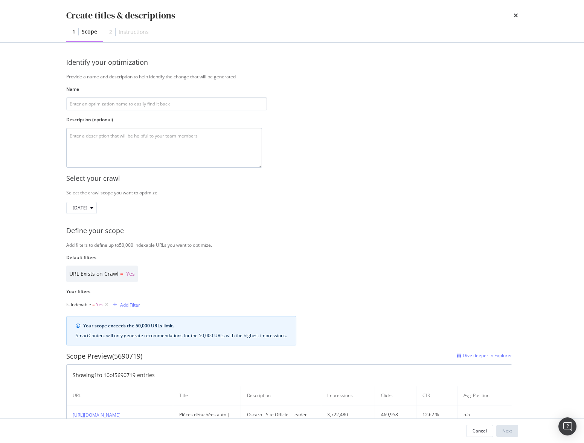
drag, startPoint x: 265, startPoint y: 149, endPoint x: 261, endPoint y: 161, distance: 12.7
click at [261, 161] on textarea "modal" at bounding box center [164, 148] width 196 height 40
